Goal: Task Accomplishment & Management: Use online tool/utility

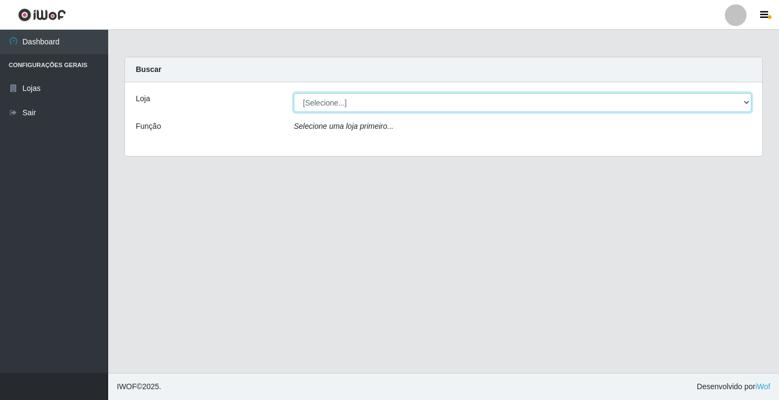
click at [719, 101] on select "[Selecione...] Rede Potiguar 5 - Extremoz" at bounding box center [522, 102] width 457 height 19
select select "79"
click at [294, 93] on select "[Selecione...] Rede Potiguar 5 - Extremoz" at bounding box center [522, 102] width 457 height 19
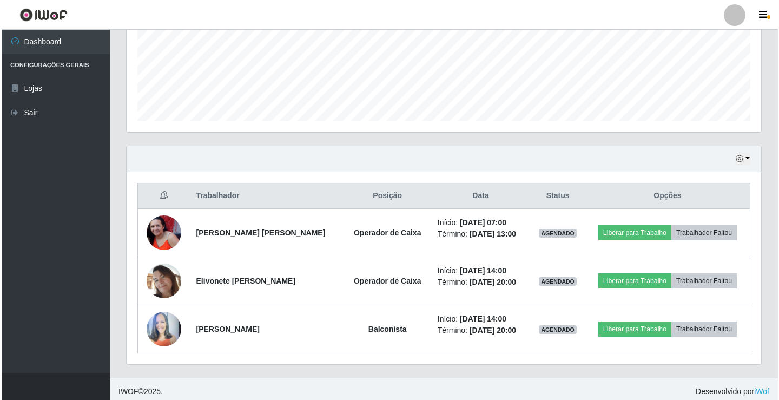
scroll to position [270, 0]
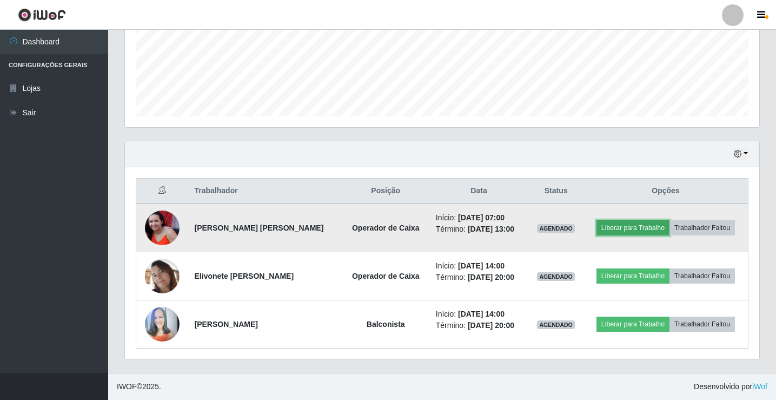
click at [655, 232] on button "Liberar para Trabalho" at bounding box center [632, 227] width 73 height 15
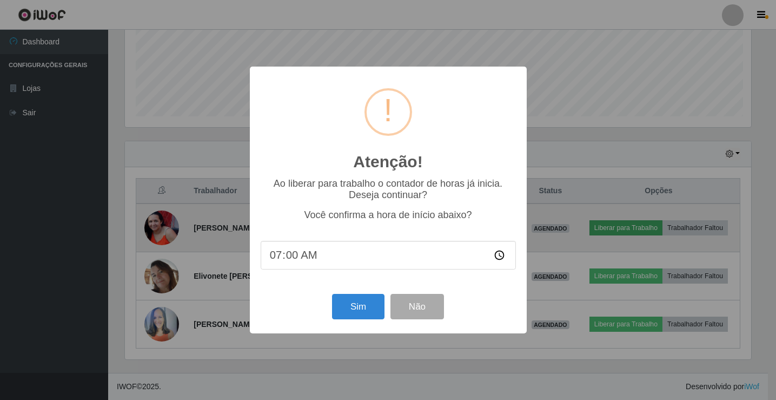
scroll to position [224, 629]
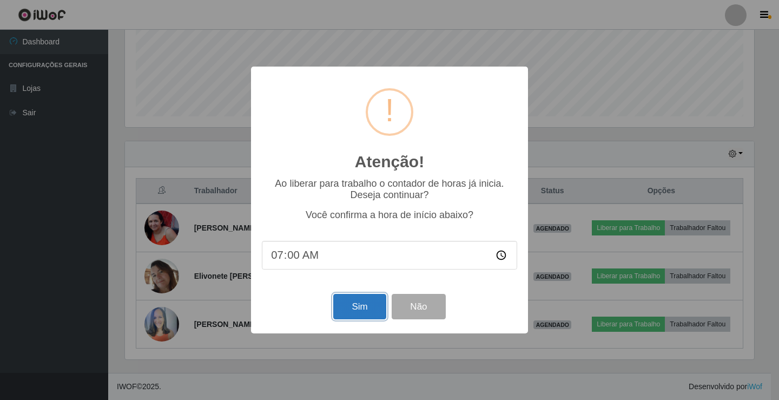
click at [357, 310] on button "Sim" at bounding box center [359, 306] width 52 height 25
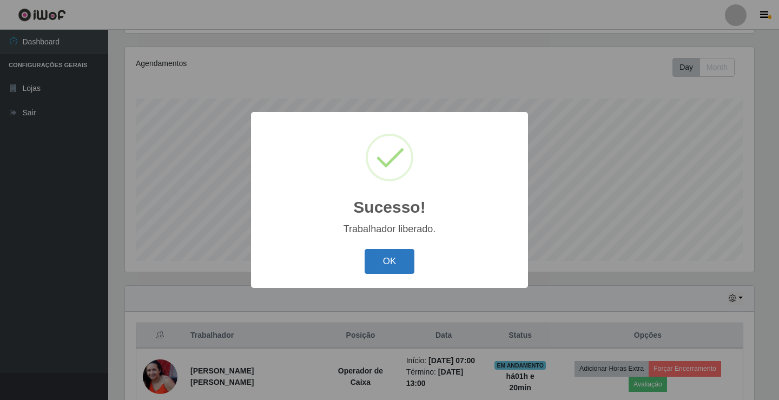
click at [407, 261] on button "OK" at bounding box center [389, 261] width 50 height 25
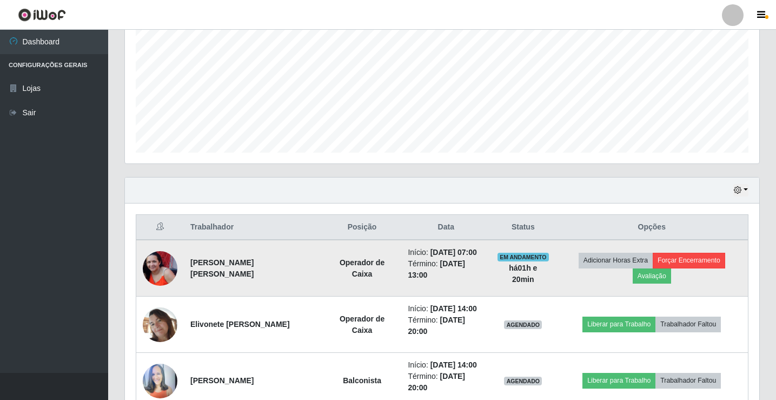
scroll to position [288, 0]
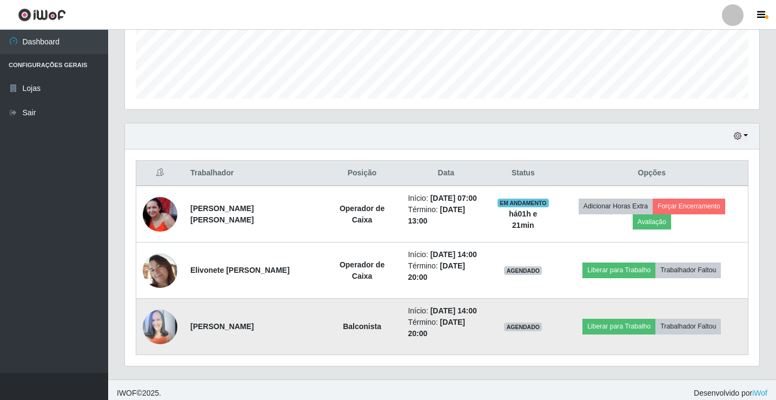
click at [151, 311] on img at bounding box center [160, 326] width 35 height 46
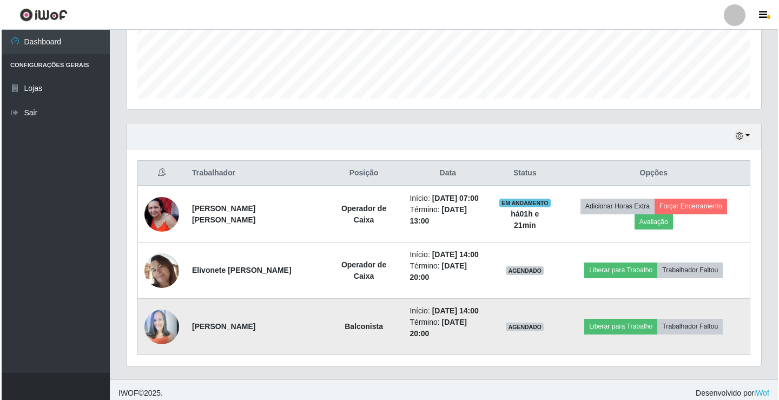
scroll to position [224, 629]
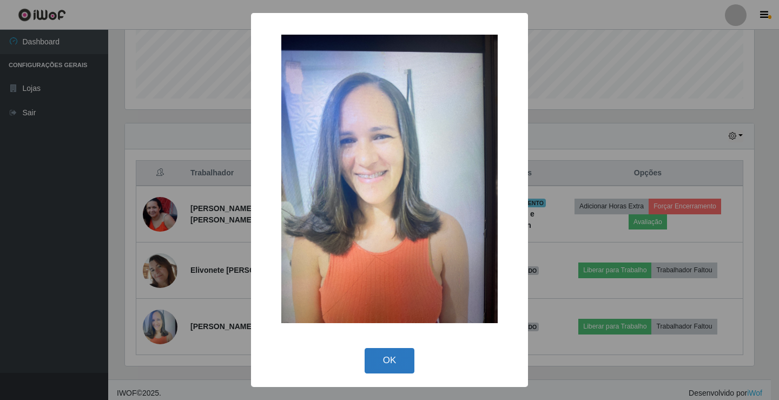
click at [395, 351] on button "OK" at bounding box center [389, 360] width 50 height 25
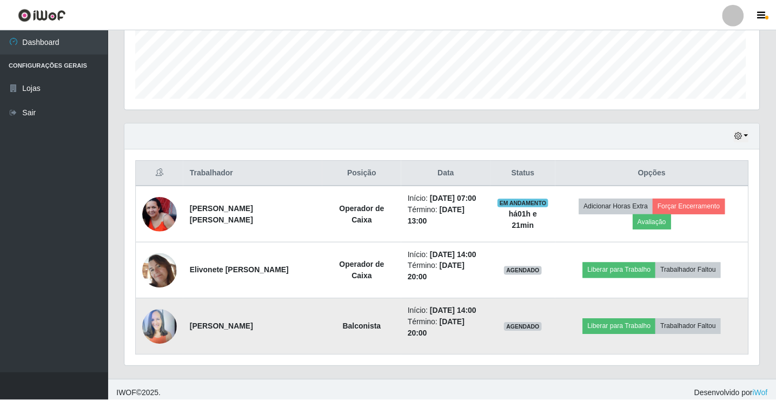
scroll to position [224, 634]
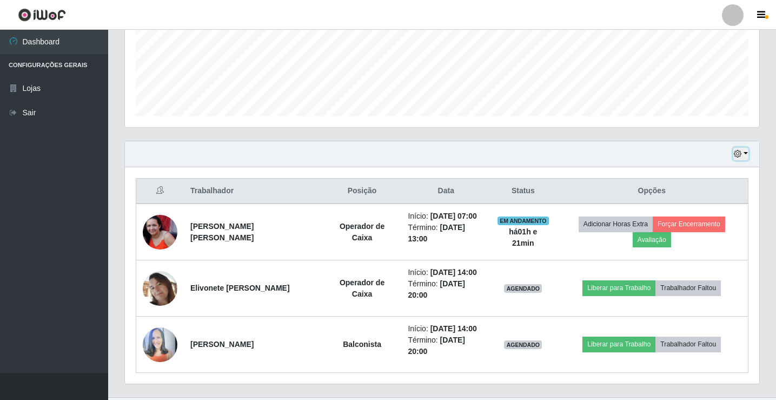
click at [737, 153] on icon "button" at bounding box center [738, 154] width 8 height 8
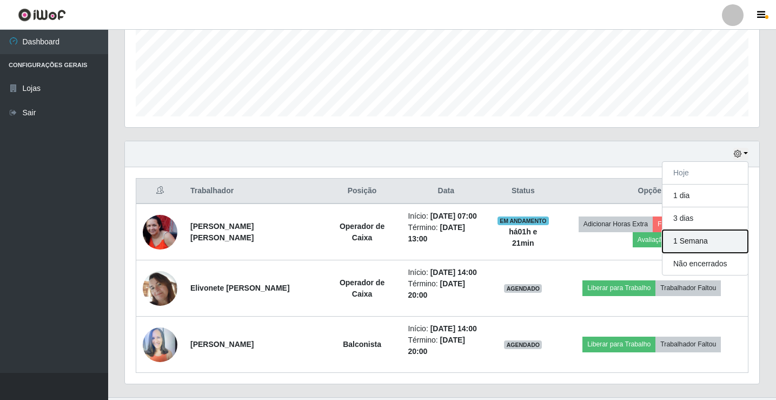
click at [695, 245] on button "1 Semana" at bounding box center [704, 241] width 85 height 23
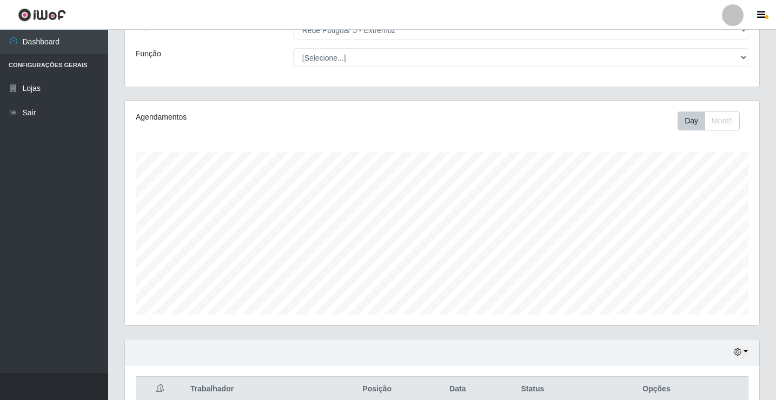
scroll to position [0, 0]
